Goal: Navigation & Orientation: Find specific page/section

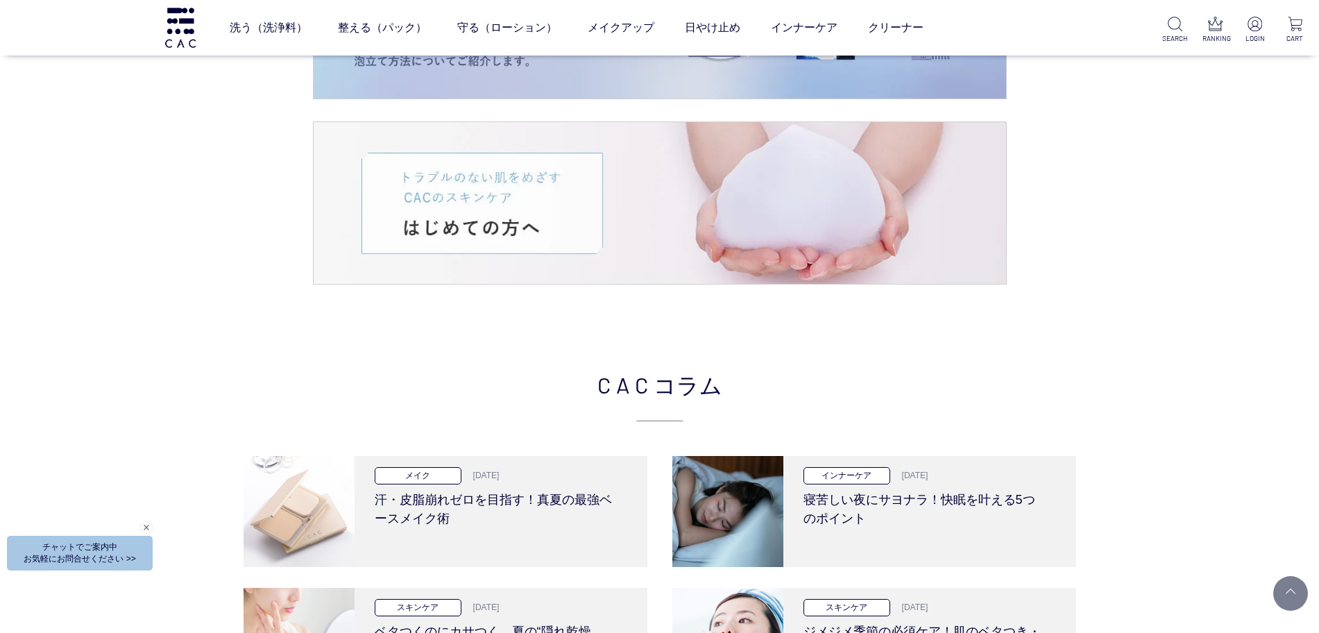
scroll to position [3036, 0]
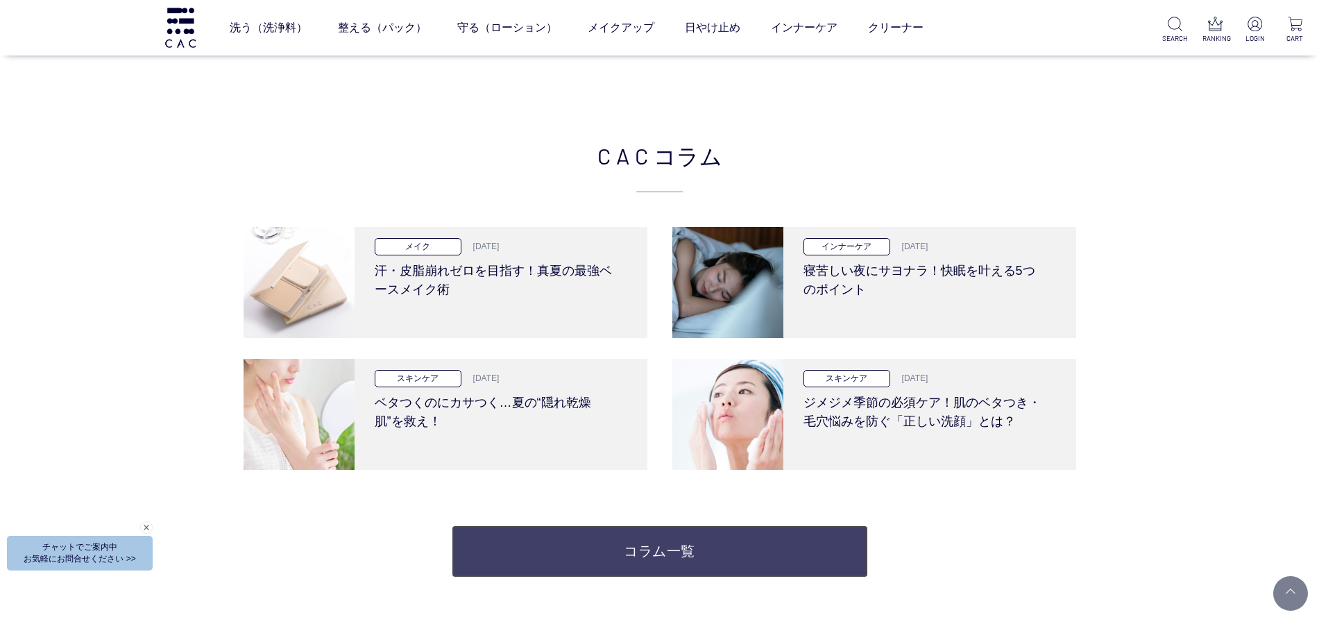
click at [707, 536] on link "コラム一覧" at bounding box center [660, 551] width 416 height 52
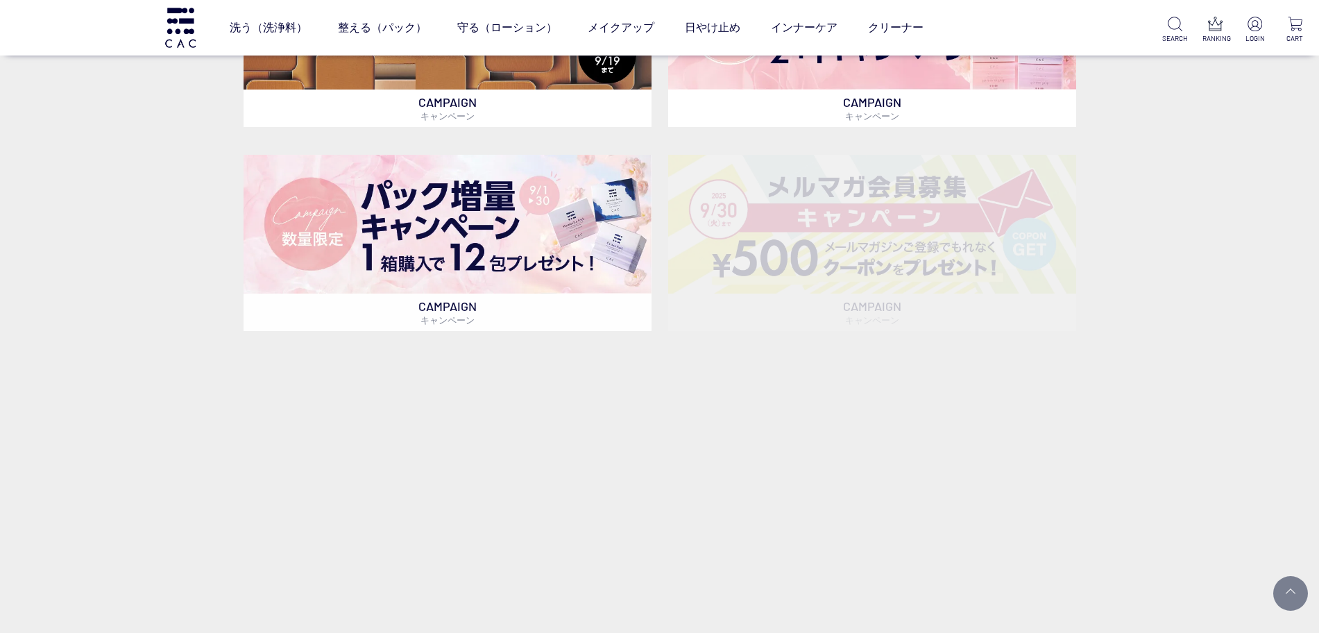
scroll to position [781, 0]
